Goal: Navigation & Orientation: Find specific page/section

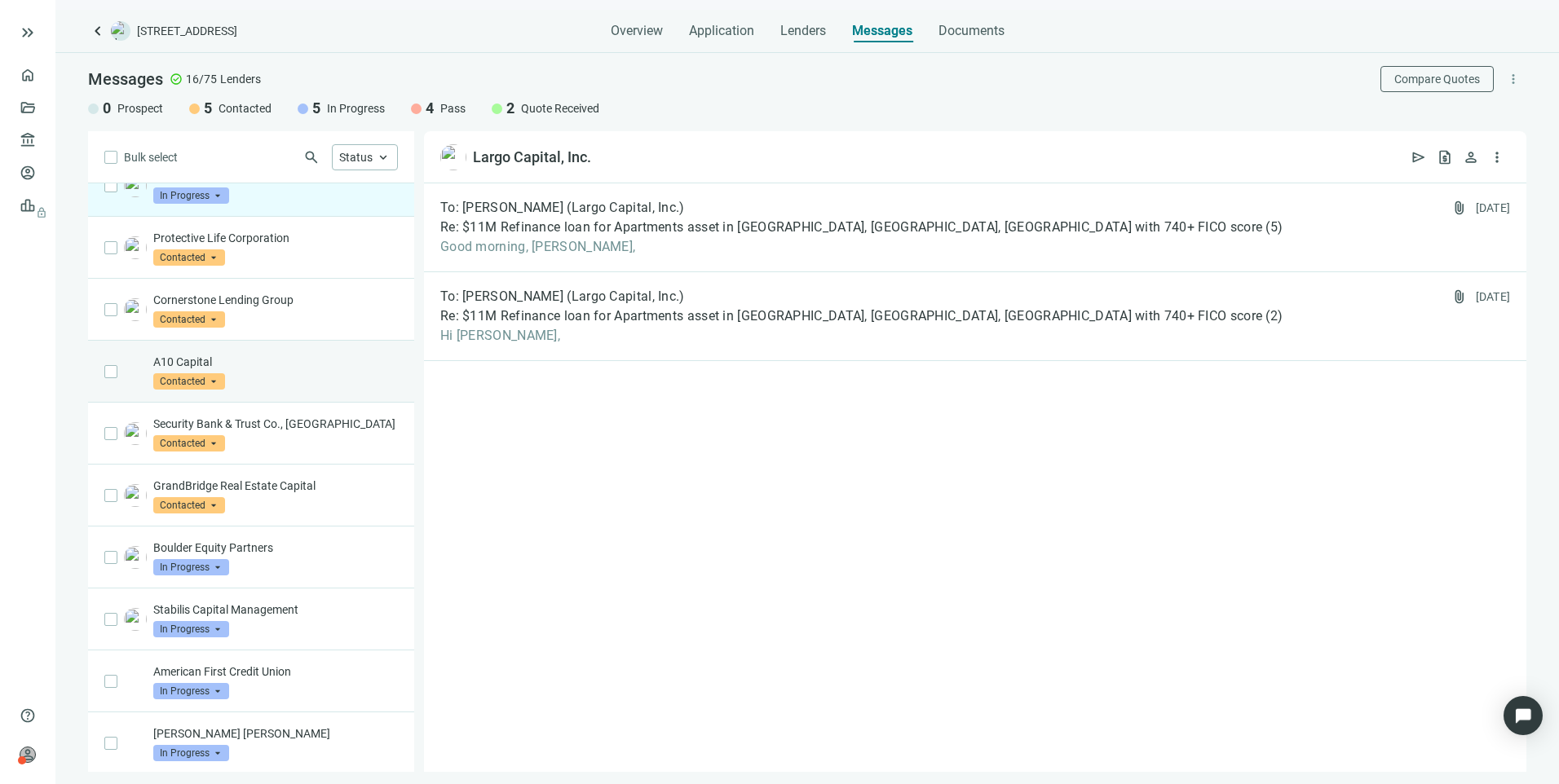
scroll to position [76, 0]
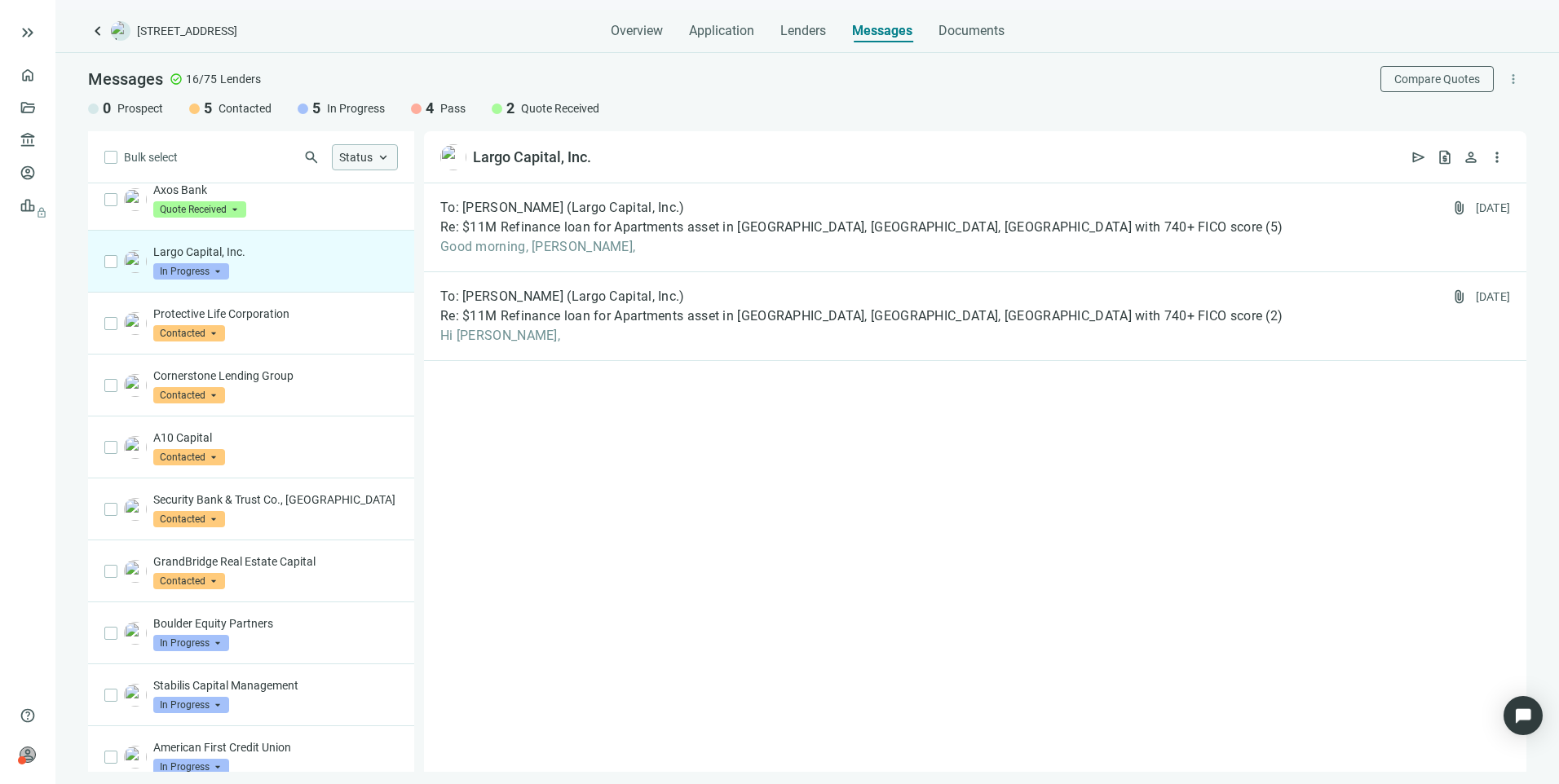
click at [382, 150] on span "keyboard_arrow_up" at bounding box center [382, 157] width 15 height 15
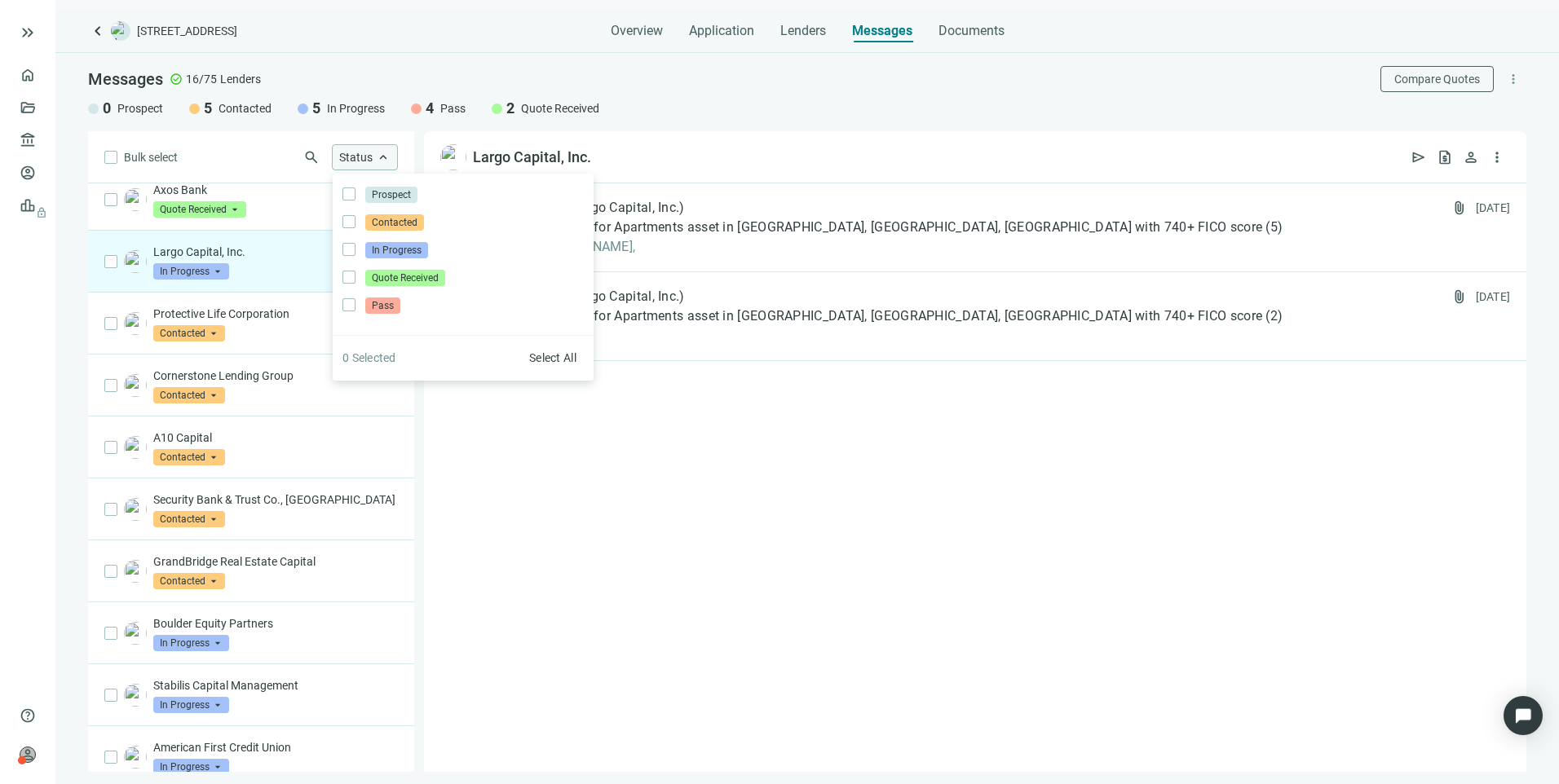
click at [382, 150] on span "keyboard_arrow_up" at bounding box center [382, 157] width 15 height 15
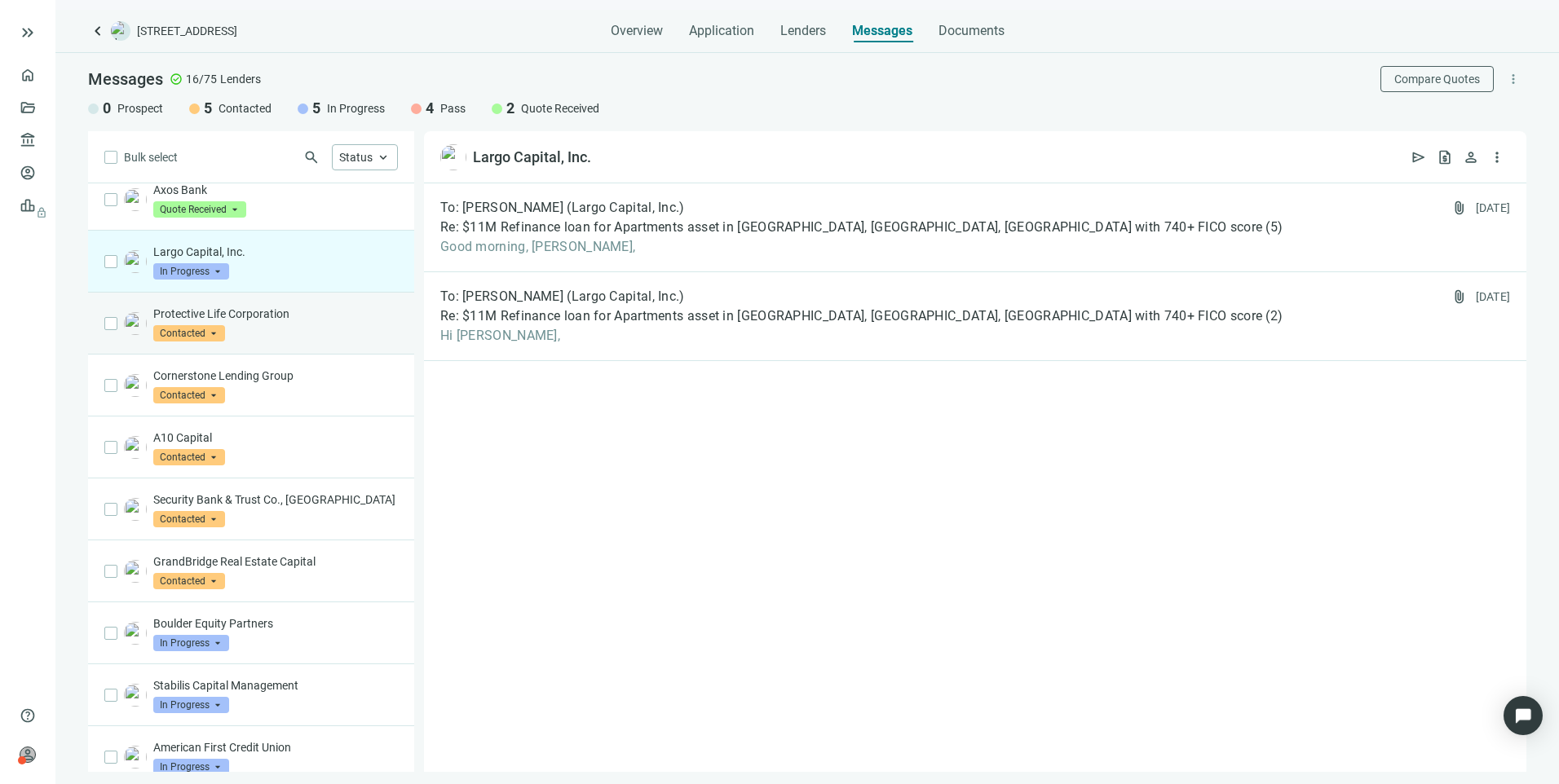
scroll to position [0, 0]
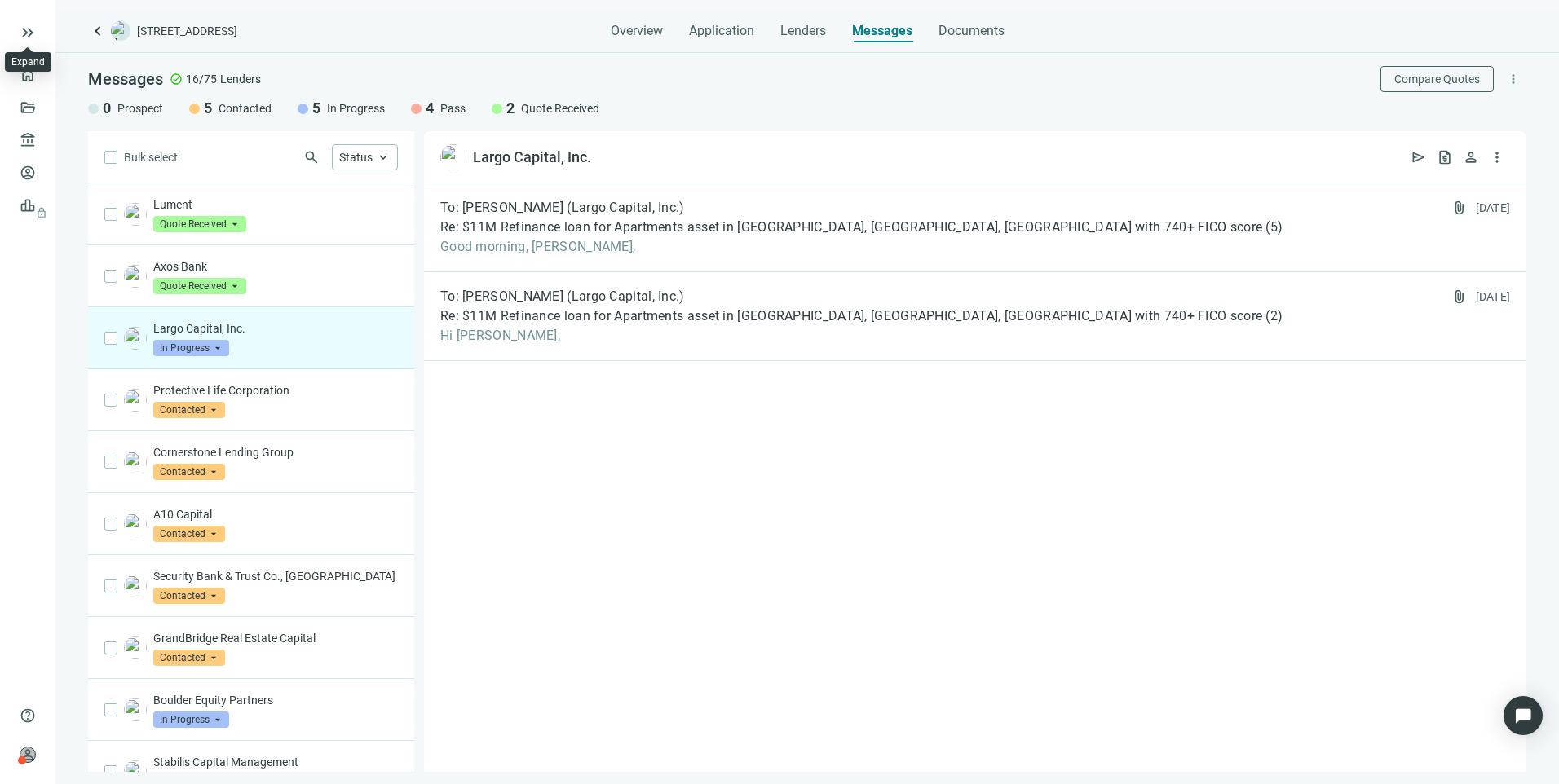
drag, startPoint x: 26, startPoint y: 50, endPoint x: 23, endPoint y: 59, distance: 9.5
click at [23, 58] on div "Expand" at bounding box center [28, 62] width 33 height 13
click at [40, 82] on link "Overview" at bounding box center [64, 75] width 48 height 13
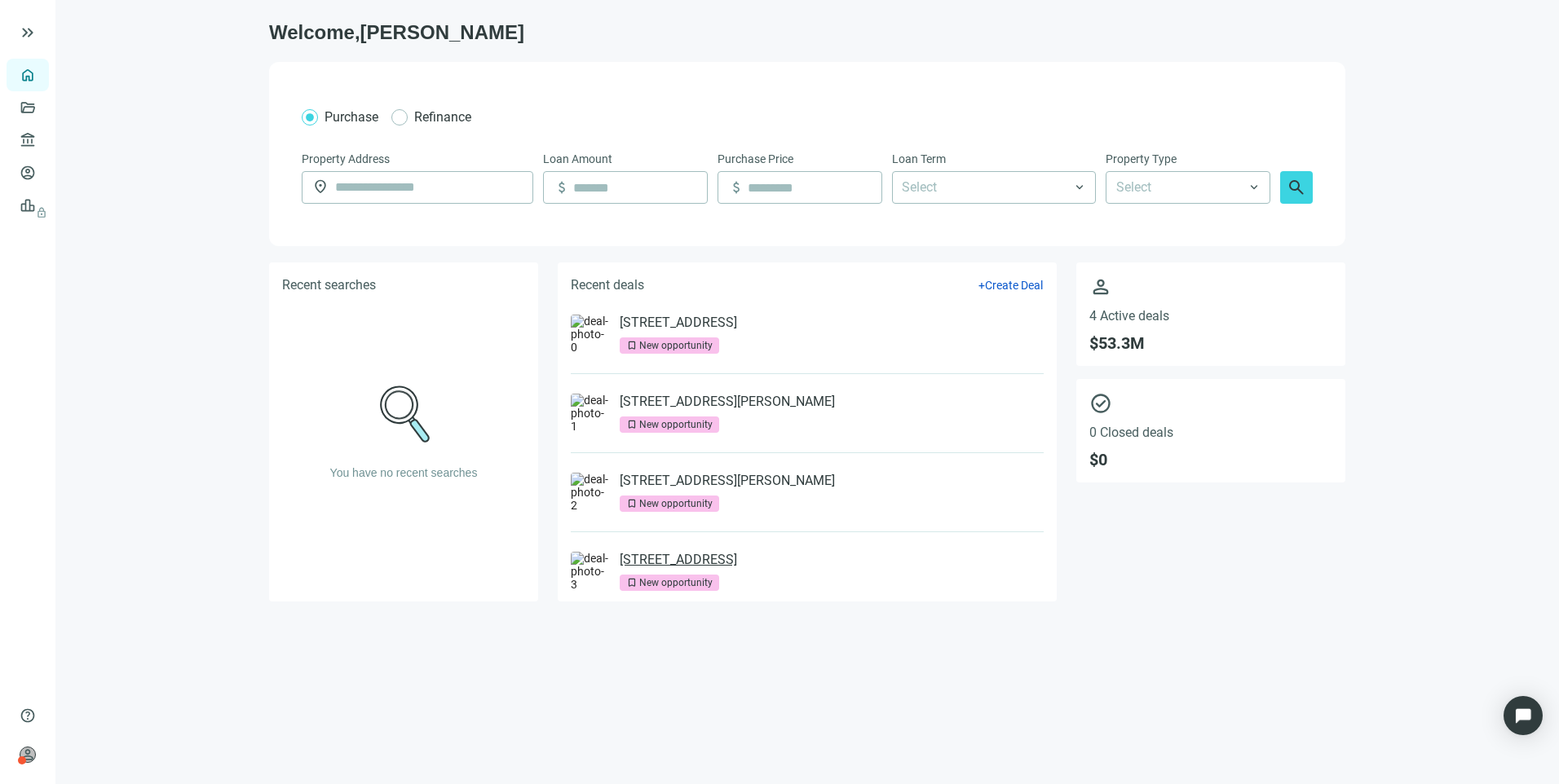
click at [703, 563] on link "[STREET_ADDRESS]" at bounding box center [679, 560] width 118 height 17
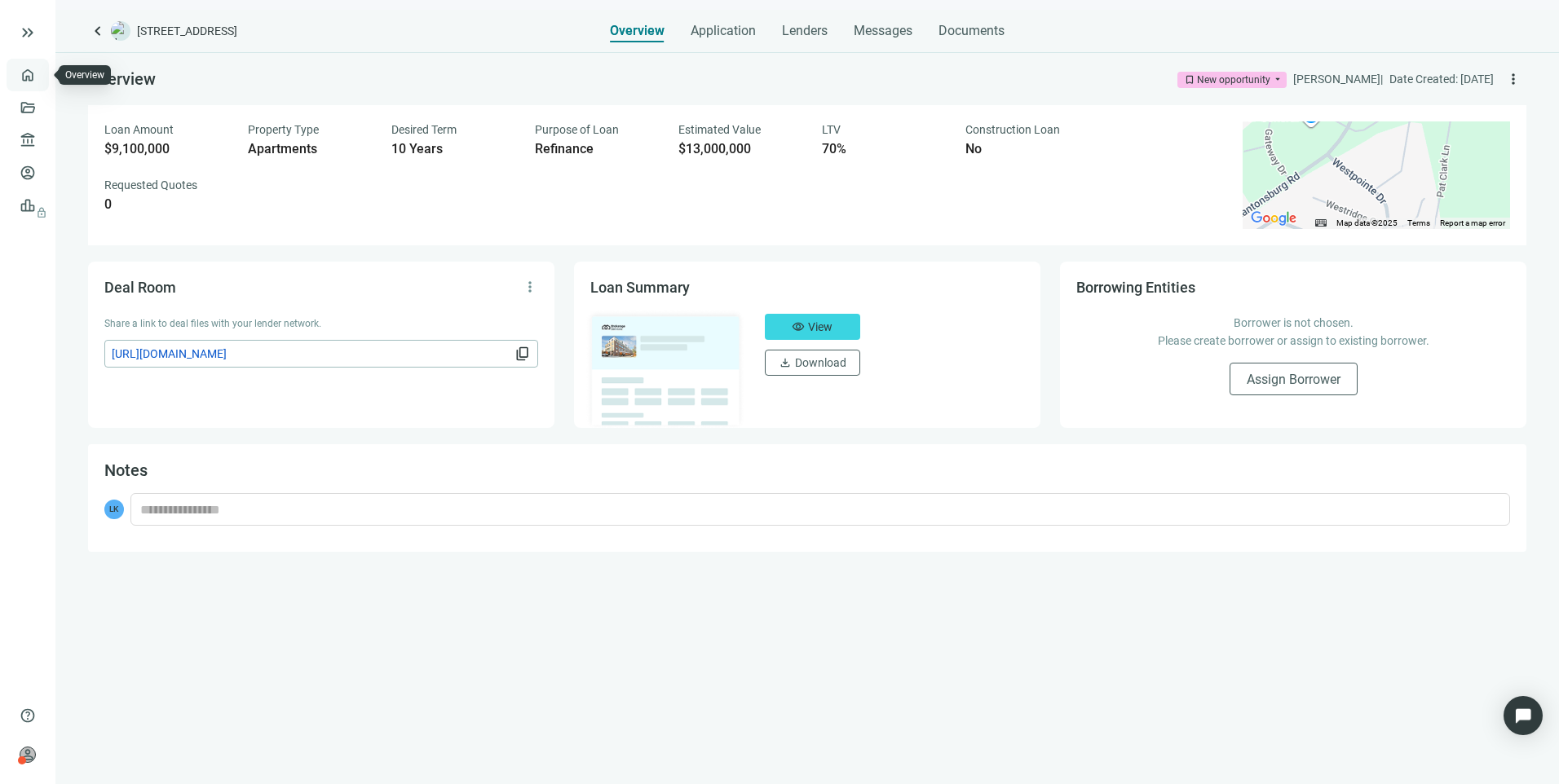
click at [40, 74] on link "Overview" at bounding box center [64, 75] width 48 height 13
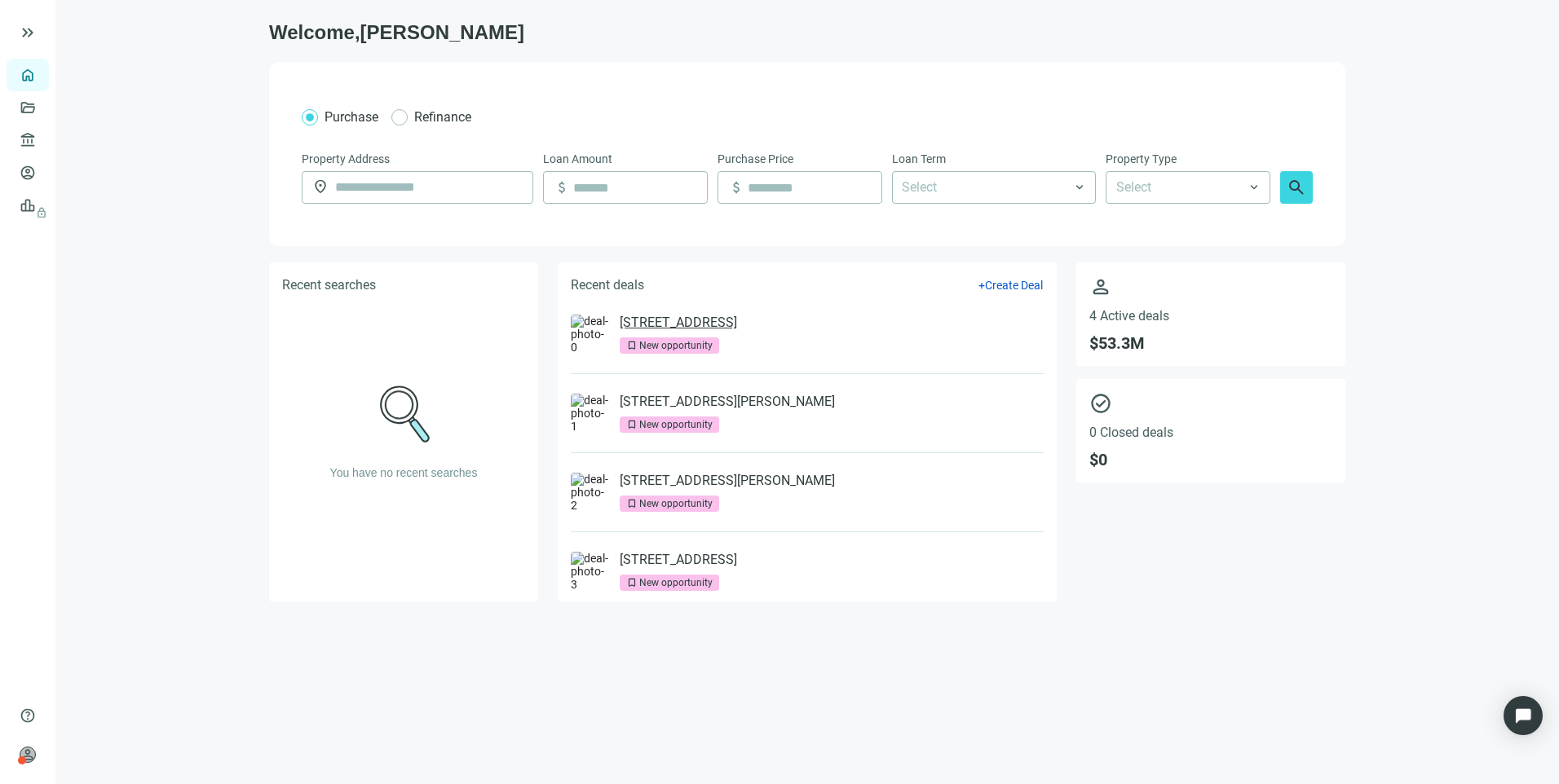
click at [672, 323] on link "[STREET_ADDRESS]" at bounding box center [679, 323] width 118 height 17
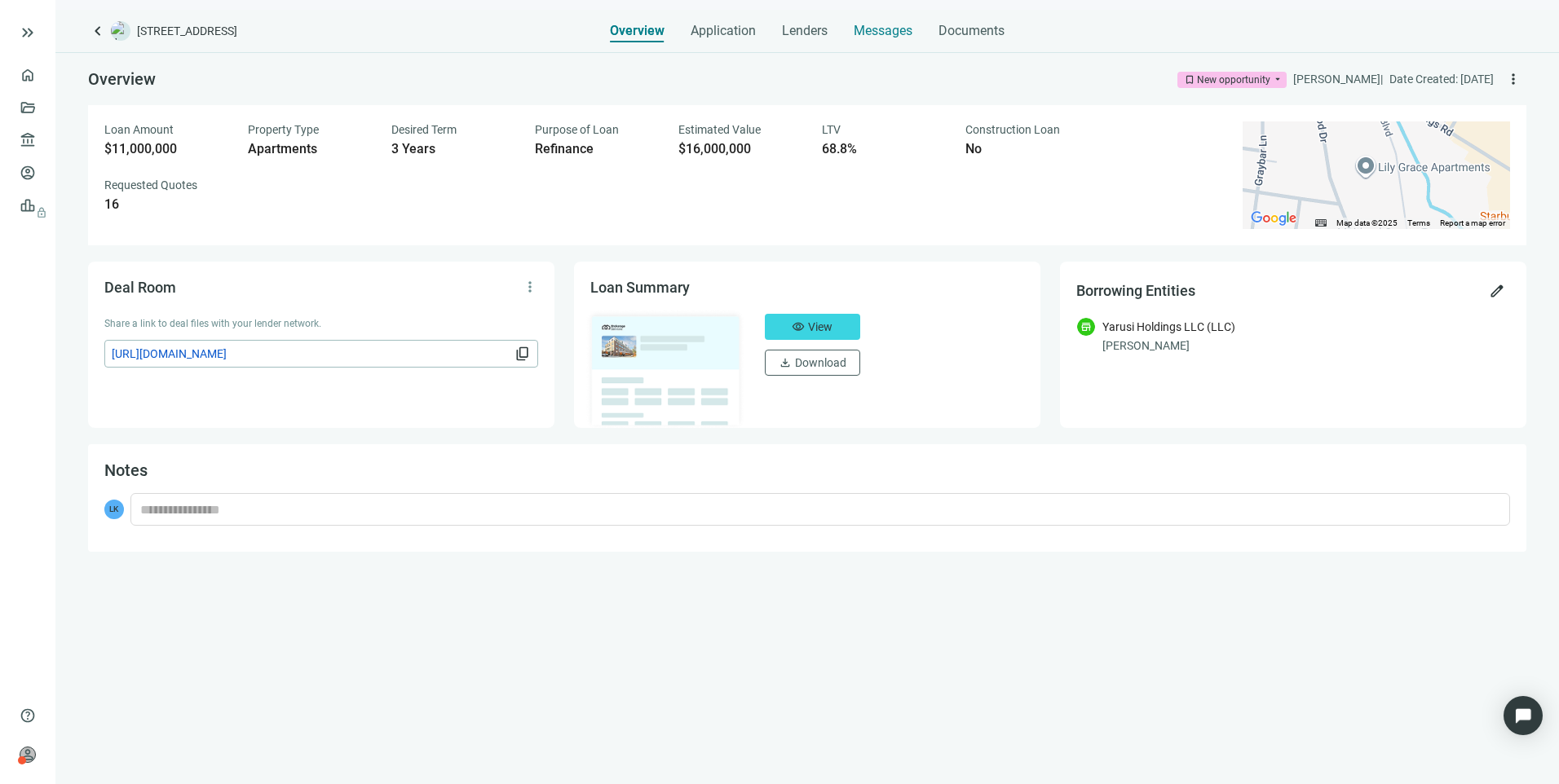
click at [873, 33] on span "Messages" at bounding box center [883, 31] width 59 height 16
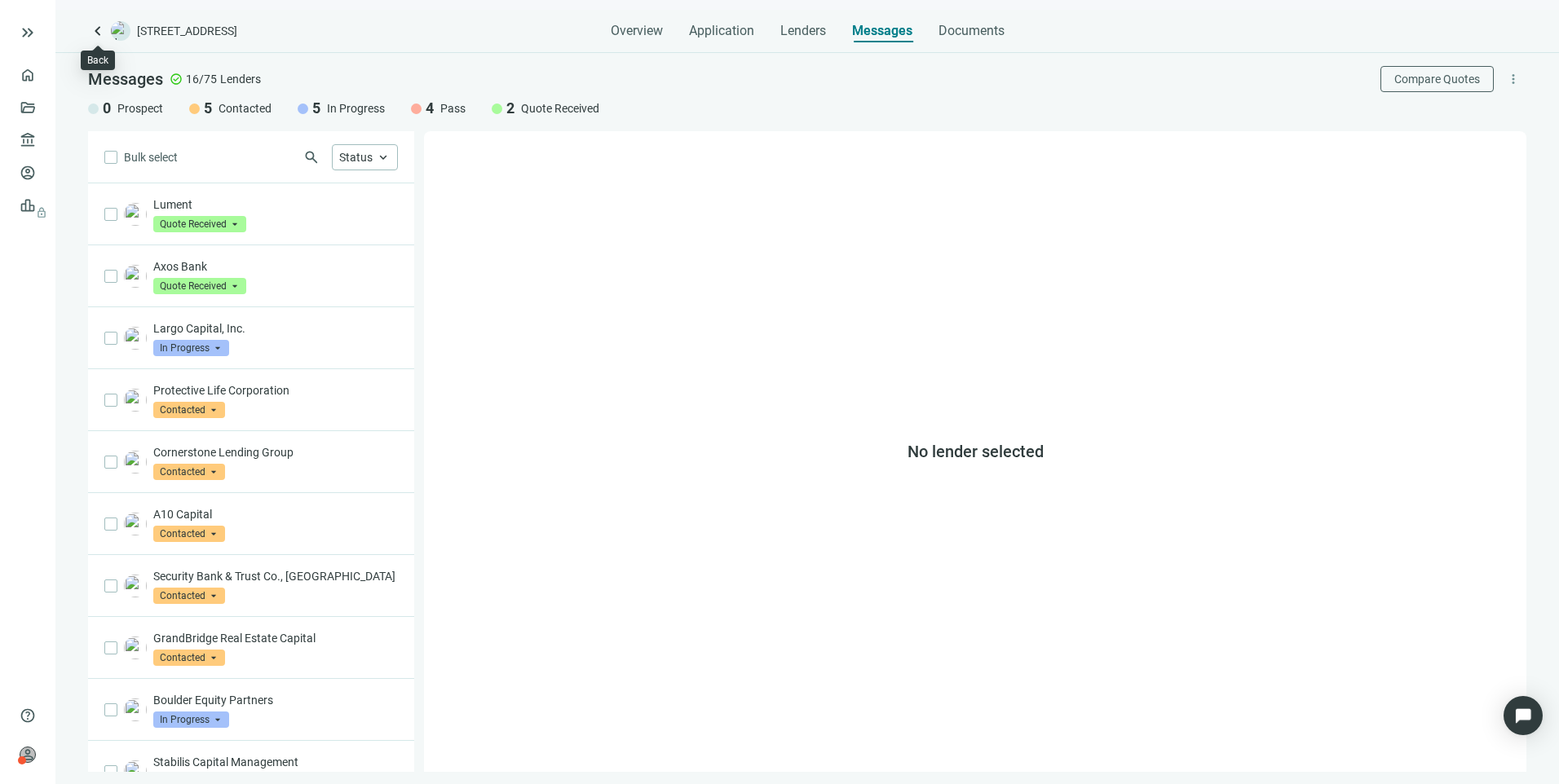
click at [98, 33] on span "keyboard_arrow_left" at bounding box center [98, 31] width 19 height 19
